Goal: Transaction & Acquisition: Download file/media

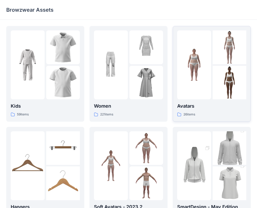
click at [214, 63] on img at bounding box center [229, 47] width 34 height 34
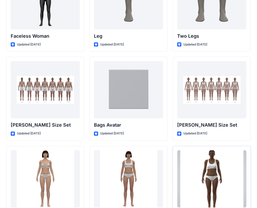
scroll to position [551, 0]
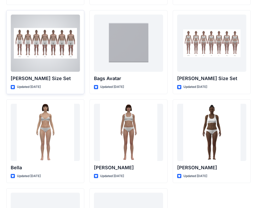
click at [66, 85] on div "Updated [DATE]" at bounding box center [45, 86] width 69 height 5
click at [40, 69] on div at bounding box center [45, 43] width 69 height 57
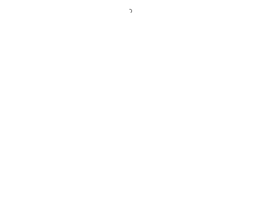
click at [40, 69] on div at bounding box center [130, 104] width 260 height 208
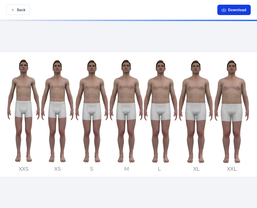
click at [231, 12] on button "Download" at bounding box center [233, 10] width 33 height 10
